Goal: Find specific page/section: Find specific page/section

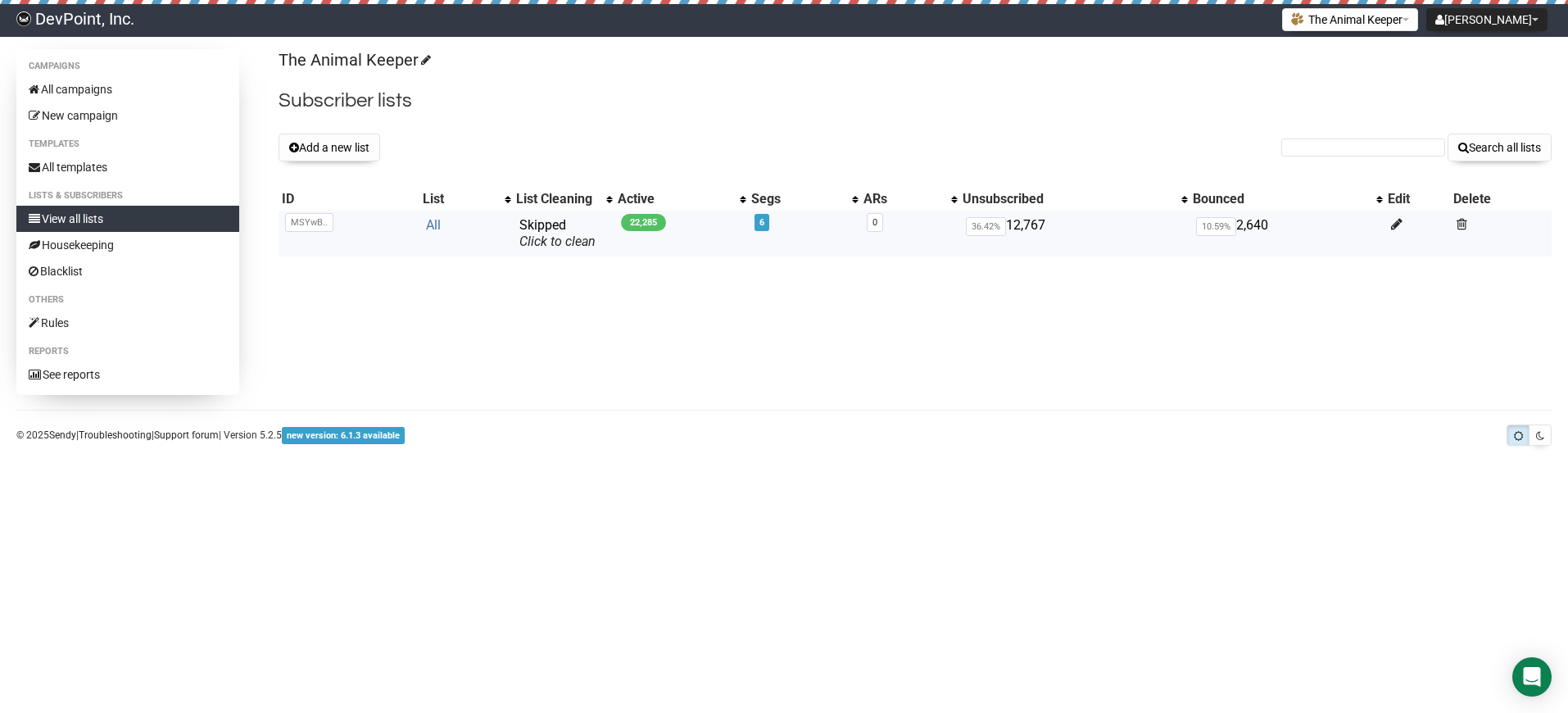
click at [432, 224] on link "All" at bounding box center [434, 224] width 15 height 16
click at [426, 221] on link "All" at bounding box center [434, 224] width 15 height 16
click at [542, 106] on h2 "Subscriber lists" at bounding box center [915, 101] width 1273 height 29
click at [429, 223] on link "All" at bounding box center [436, 224] width 15 height 16
click at [433, 226] on link "All" at bounding box center [434, 224] width 15 height 16
